Goal: Book appointment/travel/reservation

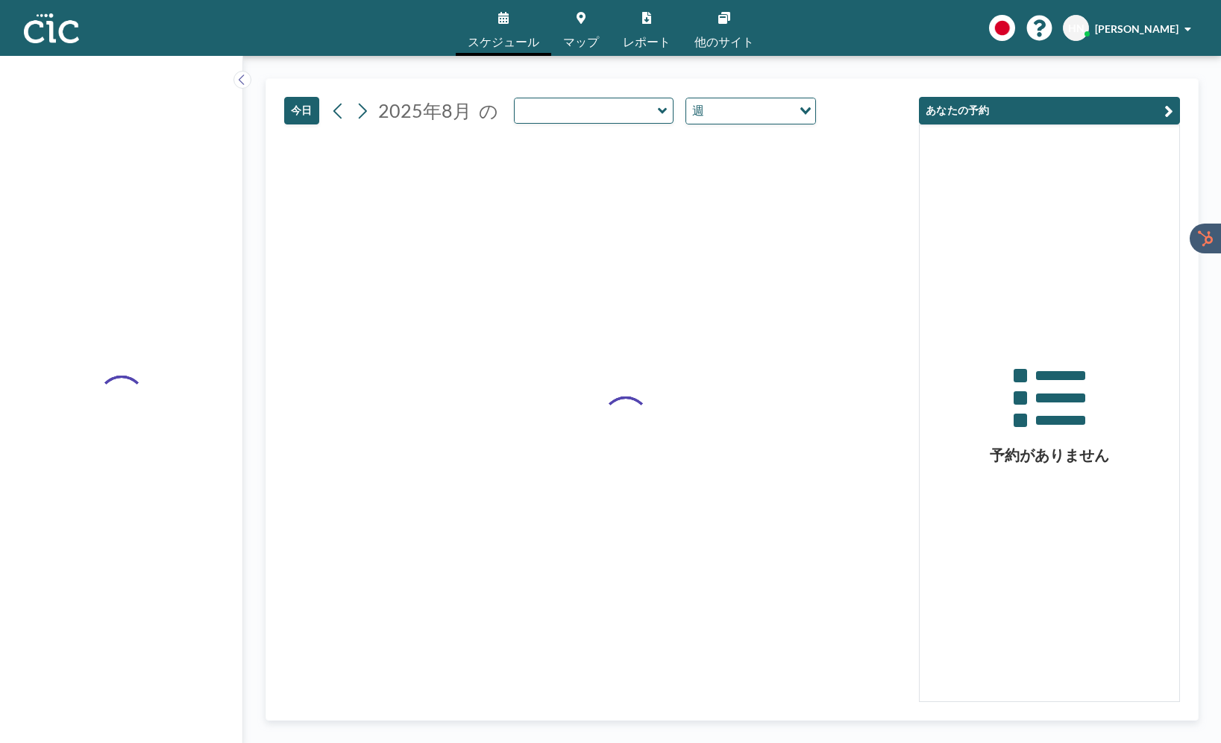
type input "Usu"
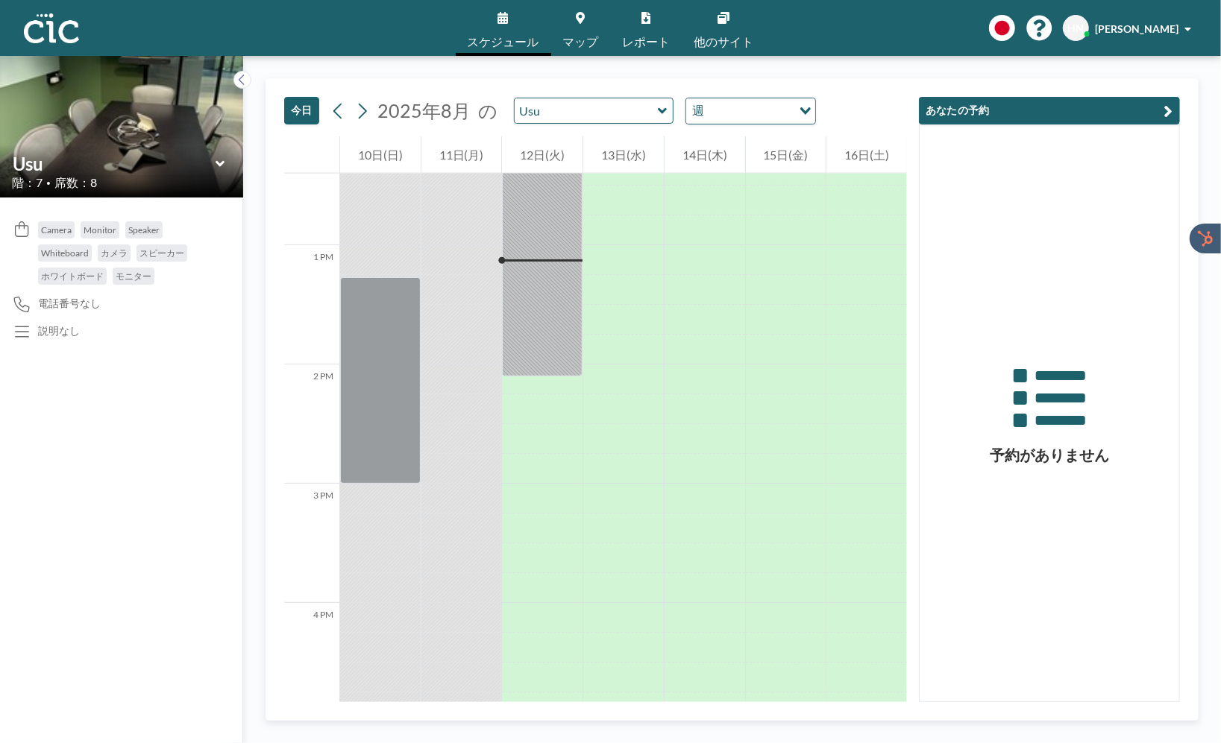
scroll to position [1521, 0]
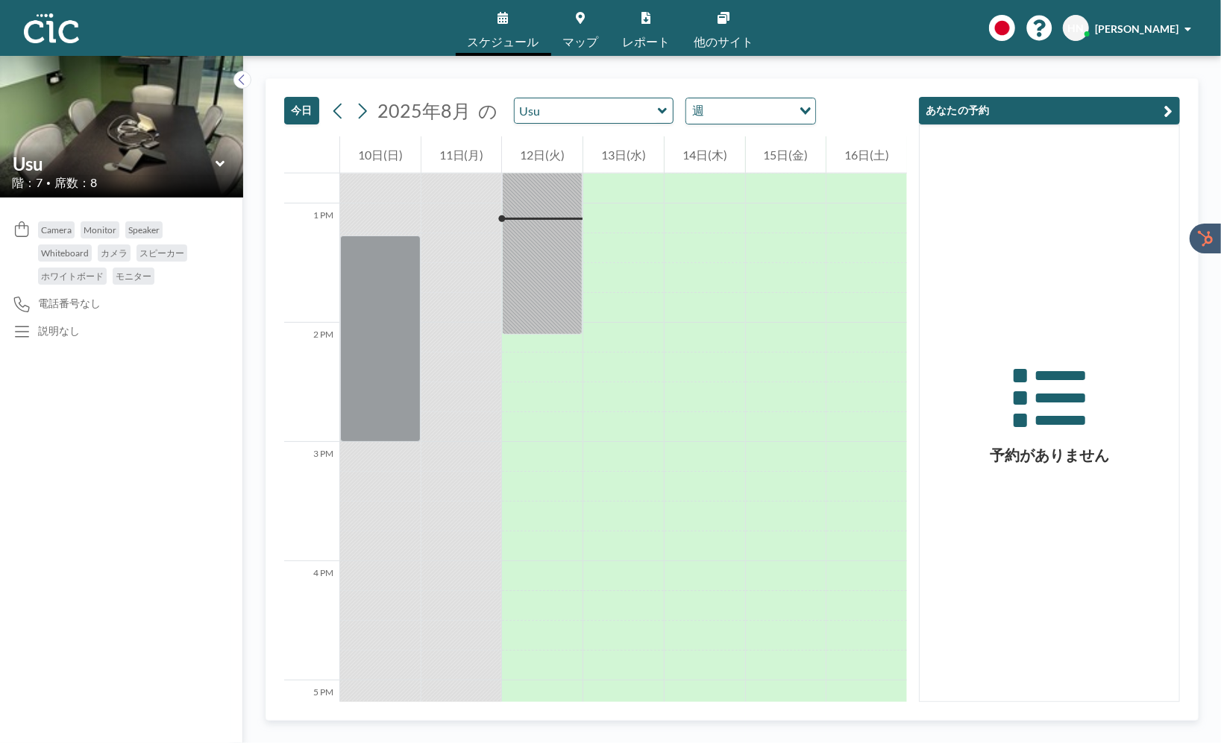
click at [259, 260] on div "[DATE] [DATE] の Usu 週 Loading... 12 AM 1 AM 2 AM 3 AM 4 AM 5 AM 6 AM 7 AM 8 AM …" at bounding box center [732, 400] width 978 height 688
click at [238, 81] on icon at bounding box center [242, 79] width 10 height 15
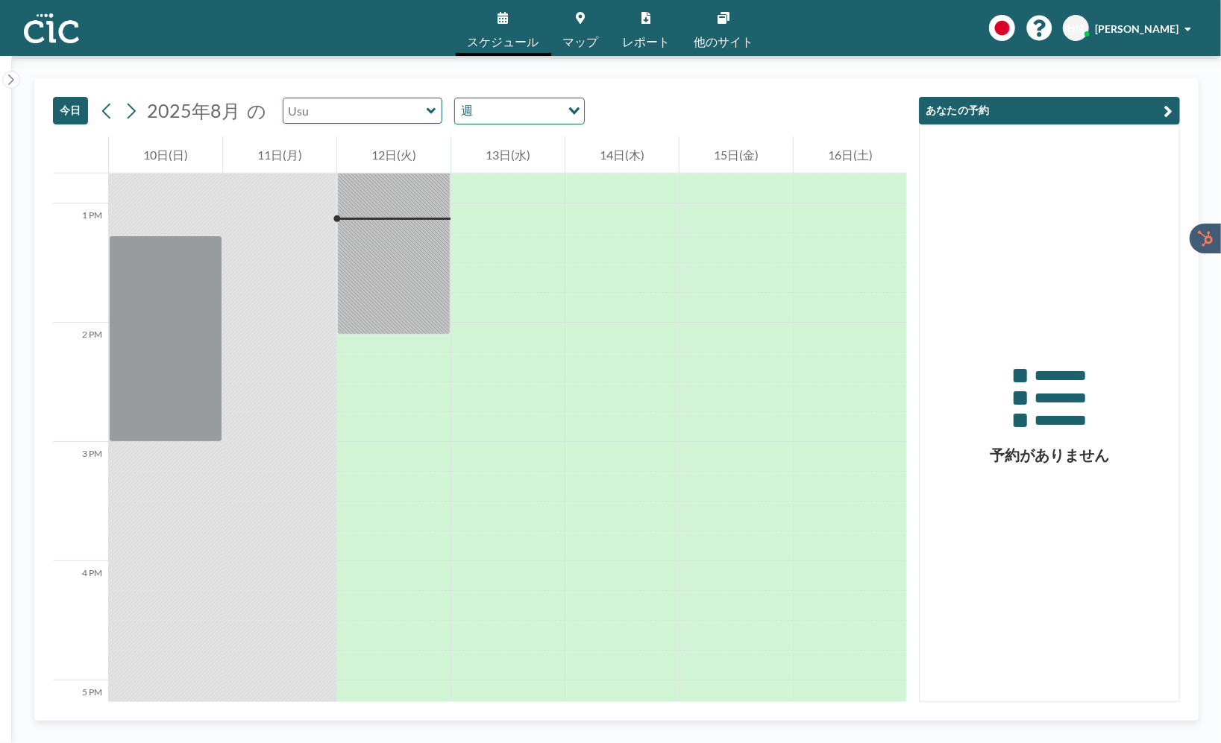
click at [310, 114] on input "text" at bounding box center [354, 110] width 143 height 25
type input "[PERSON_NAME]"
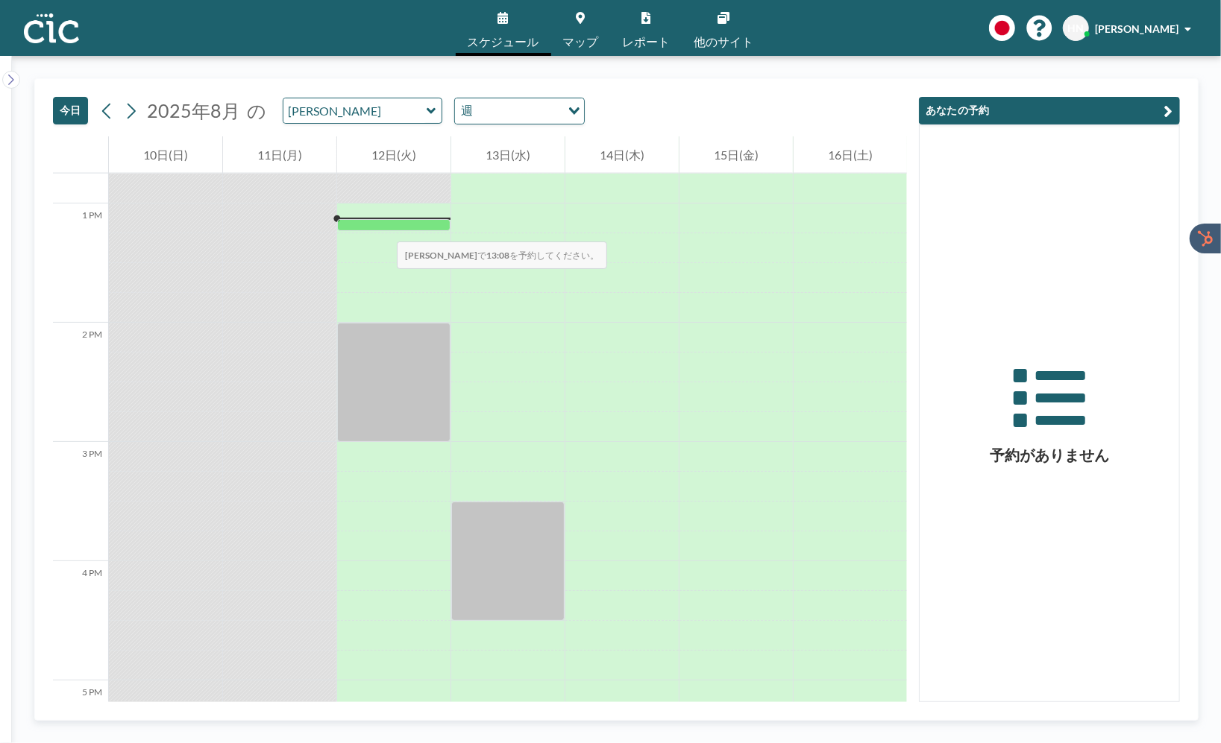
click at [382, 227] on div at bounding box center [393, 225] width 113 height 12
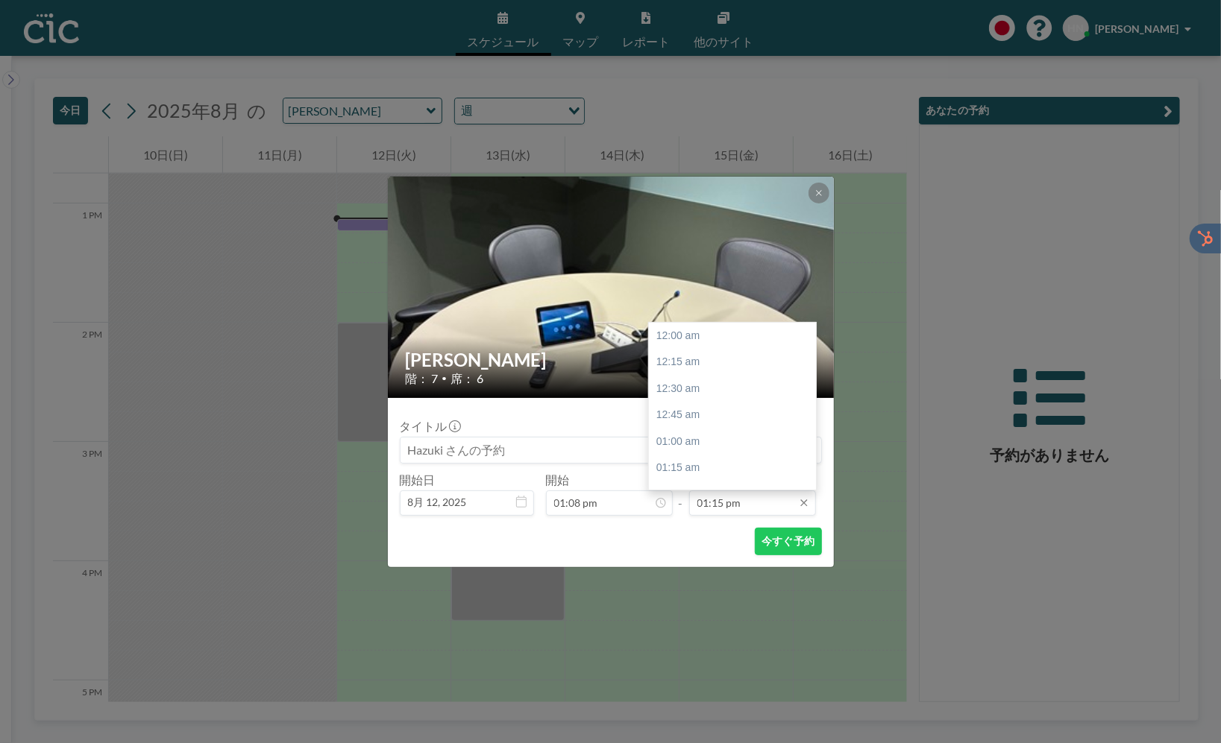
scroll to position [1406, 0]
click at [734, 385] on div "01:45 pm" at bounding box center [732, 389] width 167 height 27
type input "01:45 pm"
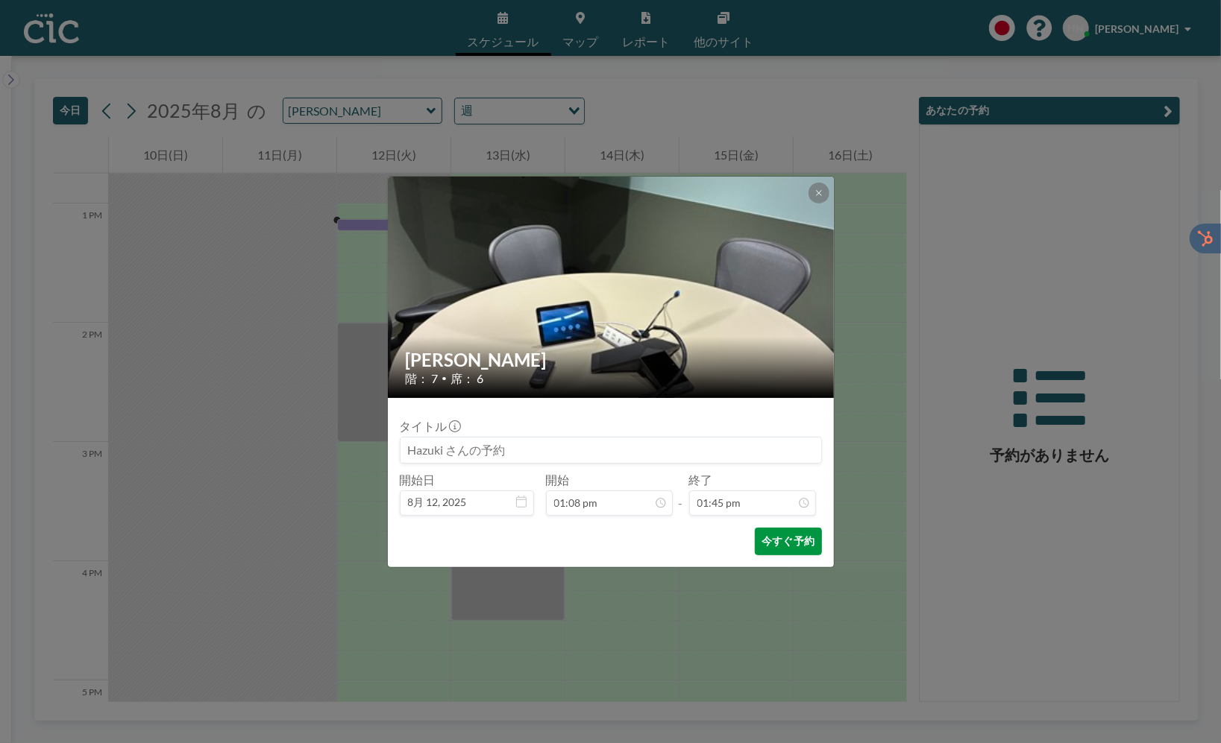
click at [776, 548] on button "今すぐ予約" at bounding box center [788, 542] width 66 height 28
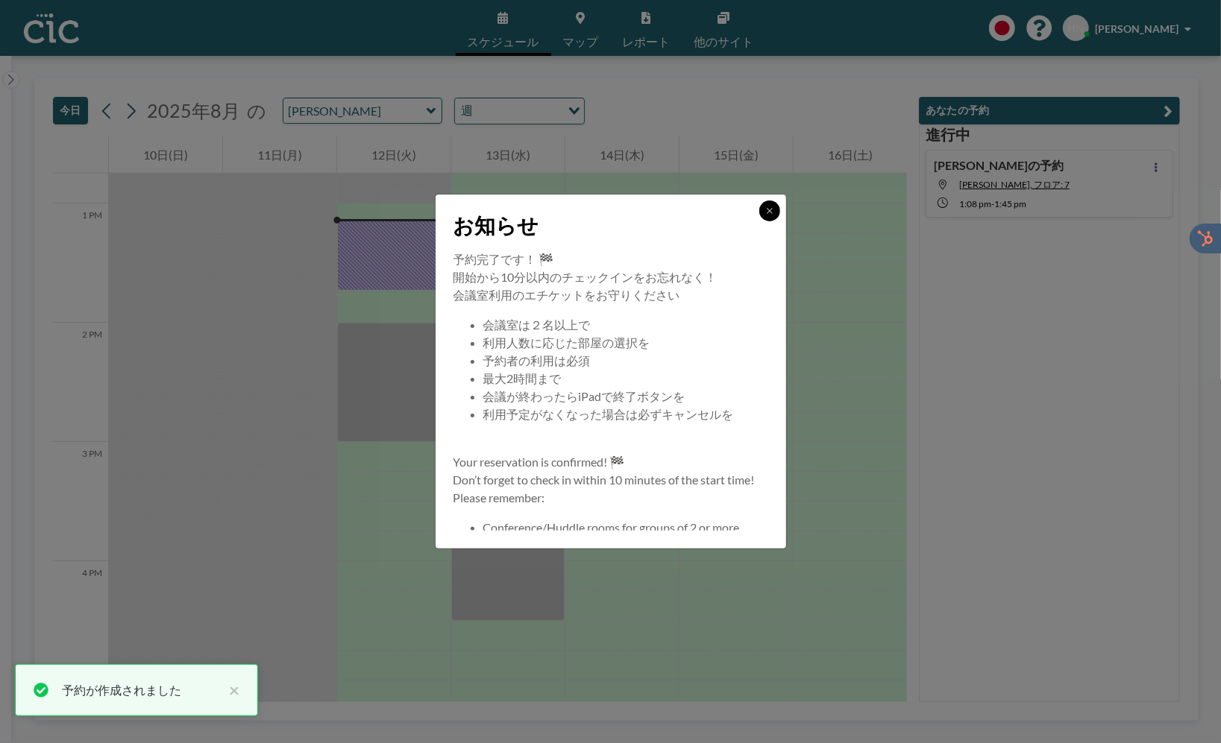
click at [767, 210] on icon at bounding box center [769, 211] width 9 height 9
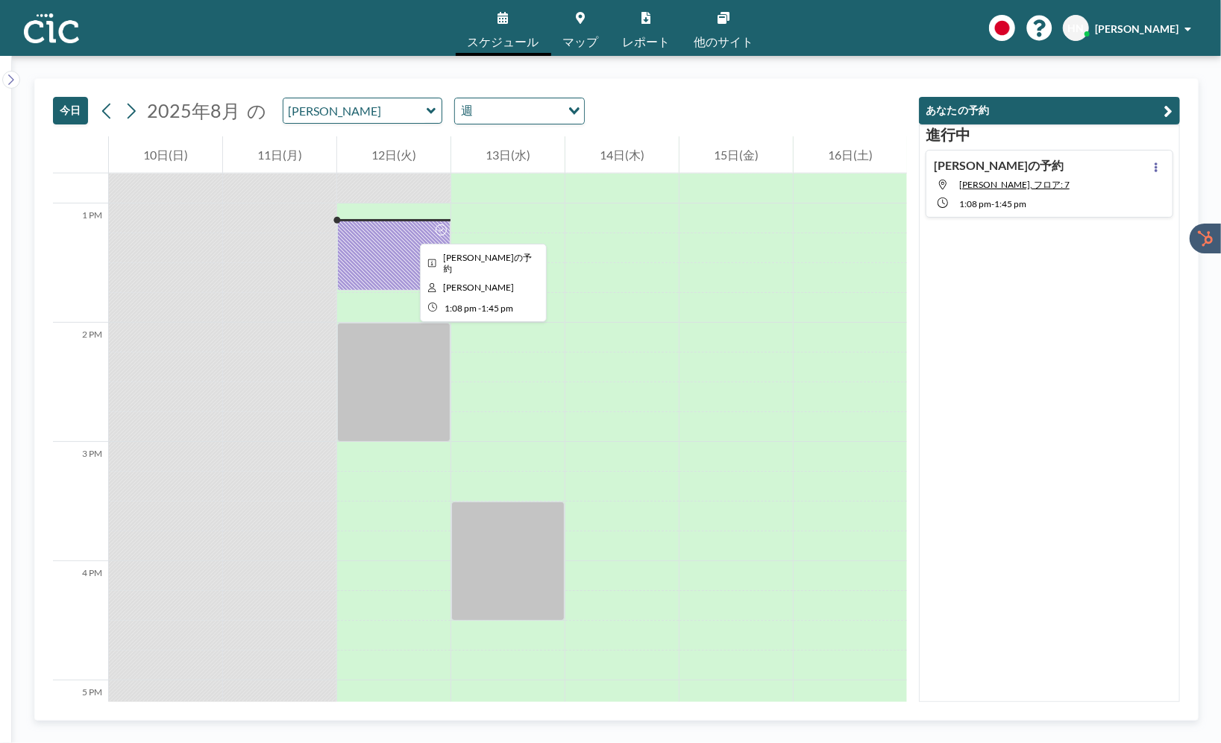
click at [408, 230] on div at bounding box center [393, 255] width 113 height 72
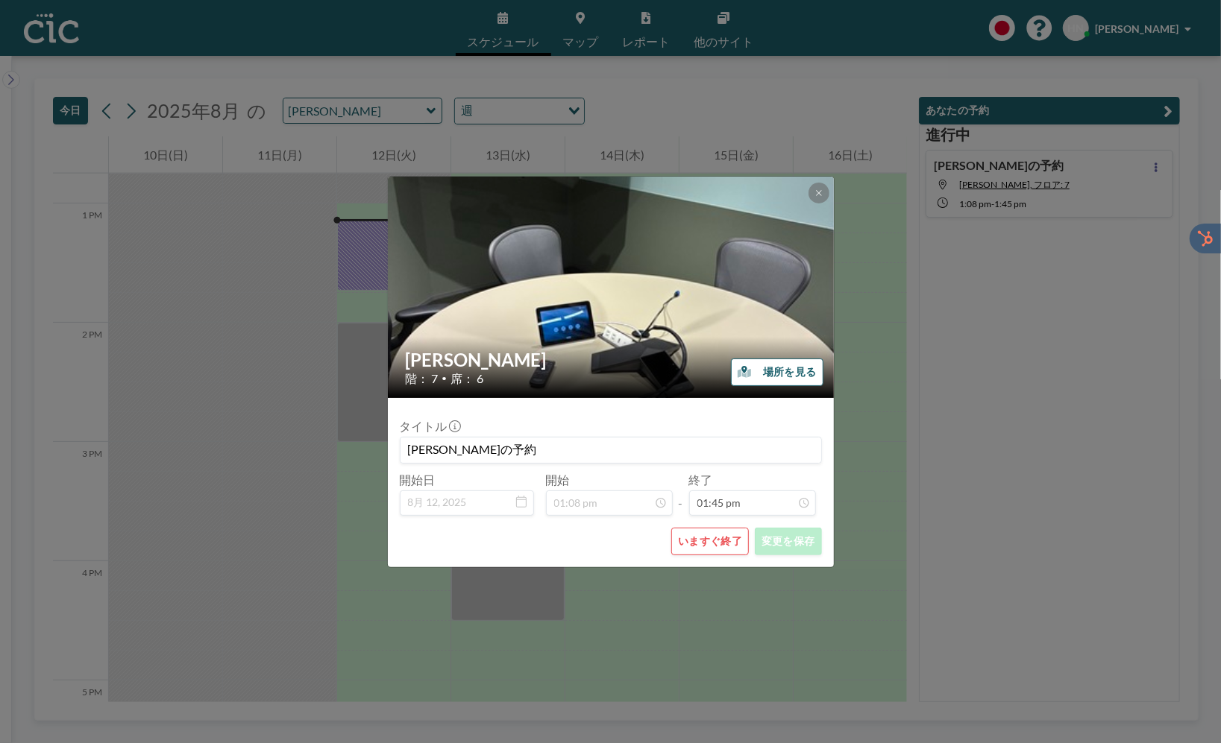
click at [779, 371] on button "場所を見る" at bounding box center [777, 373] width 92 height 28
